Goal: Check status: Check status

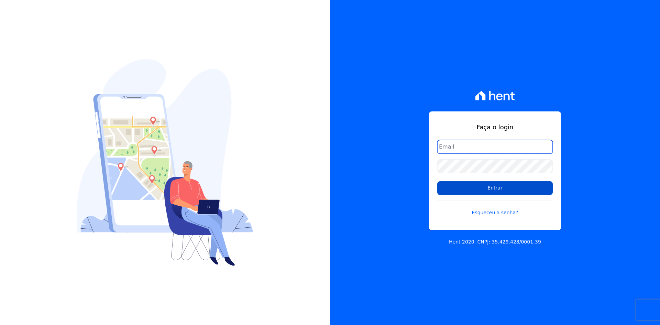
type input "nati@focoempreendimentos.com"
click at [483, 186] on input "Entrar" at bounding box center [494, 188] width 115 height 14
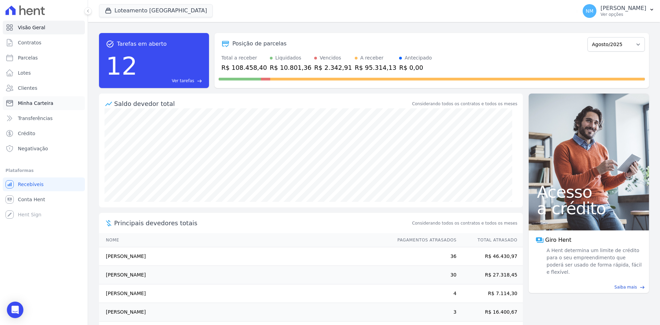
click at [43, 100] on span "Minha Carteira" at bounding box center [35, 103] width 35 height 7
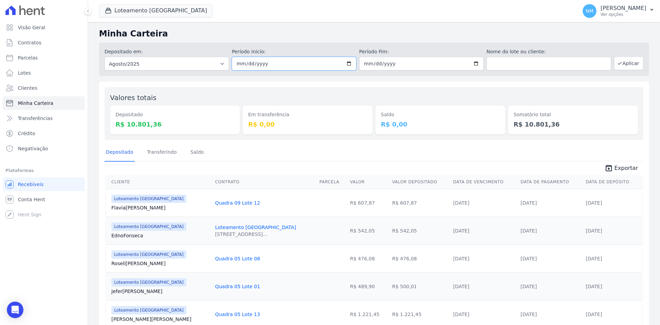
click at [346, 64] on input "[DATE]" at bounding box center [294, 64] width 124 height 14
type input "[DATE]"
click at [474, 65] on input "[DATE]" at bounding box center [421, 64] width 124 height 14
type input "[DATE]"
drag, startPoint x: 177, startPoint y: 64, endPoint x: 177, endPoint y: 69, distance: 5.2
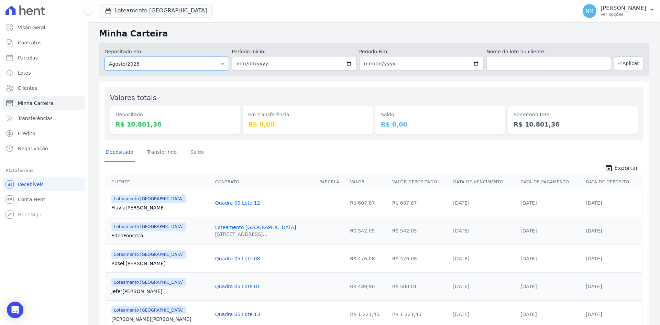
click at [177, 64] on select "Todos os meses Abril/2018 Maio/2018 Junho/2018 Julho/2018 Agosto/2018 Setembro/…" at bounding box center [166, 64] width 124 height 14
select select "07/2026"
click at [104, 57] on select "Todos os meses Abril/2018 Maio/2018 Junho/2018 Julho/2018 Agosto/2018 Setembro/…" at bounding box center [166, 64] width 124 height 14
click at [216, 62] on select "Todos os meses Abril/2018 Maio/2018 Junho/2018 Julho/2018 Agosto/2018 Setembro/…" at bounding box center [166, 64] width 124 height 14
select select "07/2025"
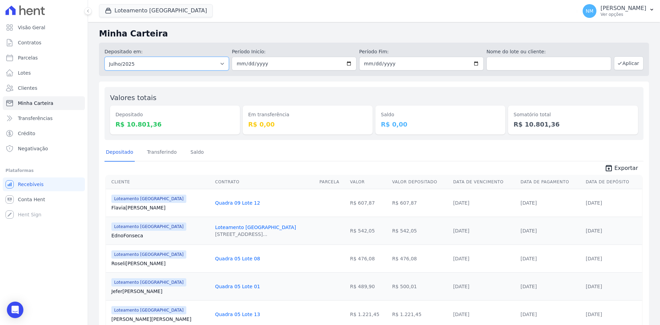
click at [104, 57] on select "Todos os meses Abril/2018 Maio/2018 Junho/2018 Julho/2018 Agosto/2018 Setembro/…" at bounding box center [166, 64] width 124 height 14
click at [240, 62] on input "date" at bounding box center [294, 64] width 124 height 14
type input "[DATE]"
click at [364, 64] on input "date" at bounding box center [421, 64] width 124 height 14
type input "[DATE]"
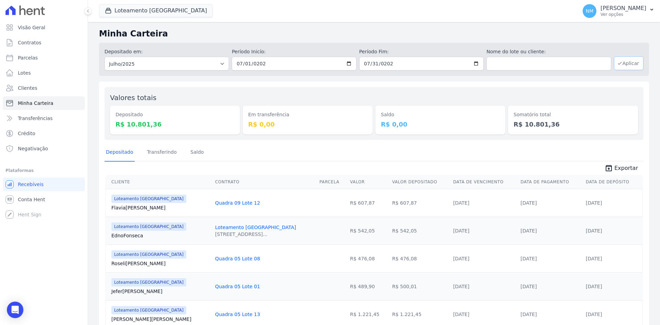
click at [629, 63] on button "Aplicar" at bounding box center [629, 63] width 30 height 14
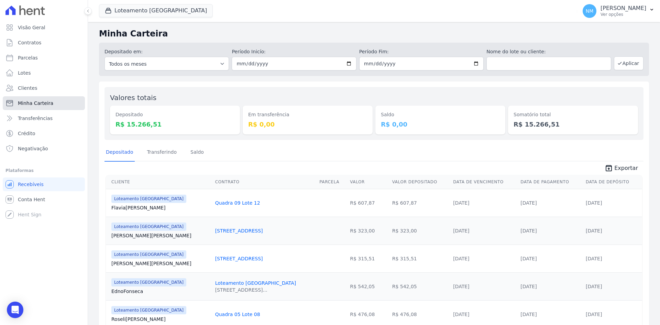
click at [59, 104] on link "Minha Carteira" at bounding box center [44, 103] width 82 height 14
